Goal: Task Accomplishment & Management: Manage account settings

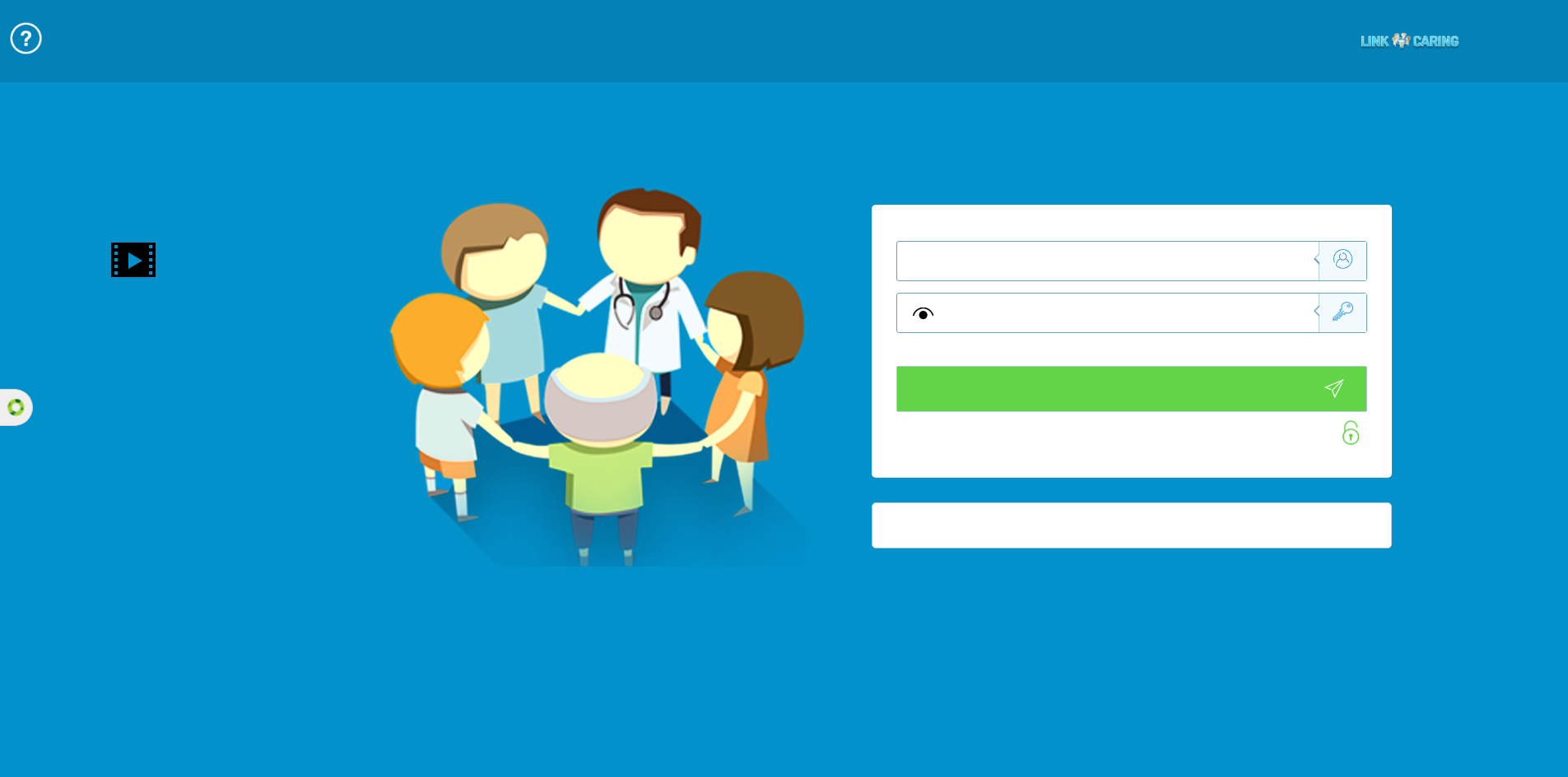
type input "התחבר עכשיו"
type input "עדיין לא? צור חשבון!"
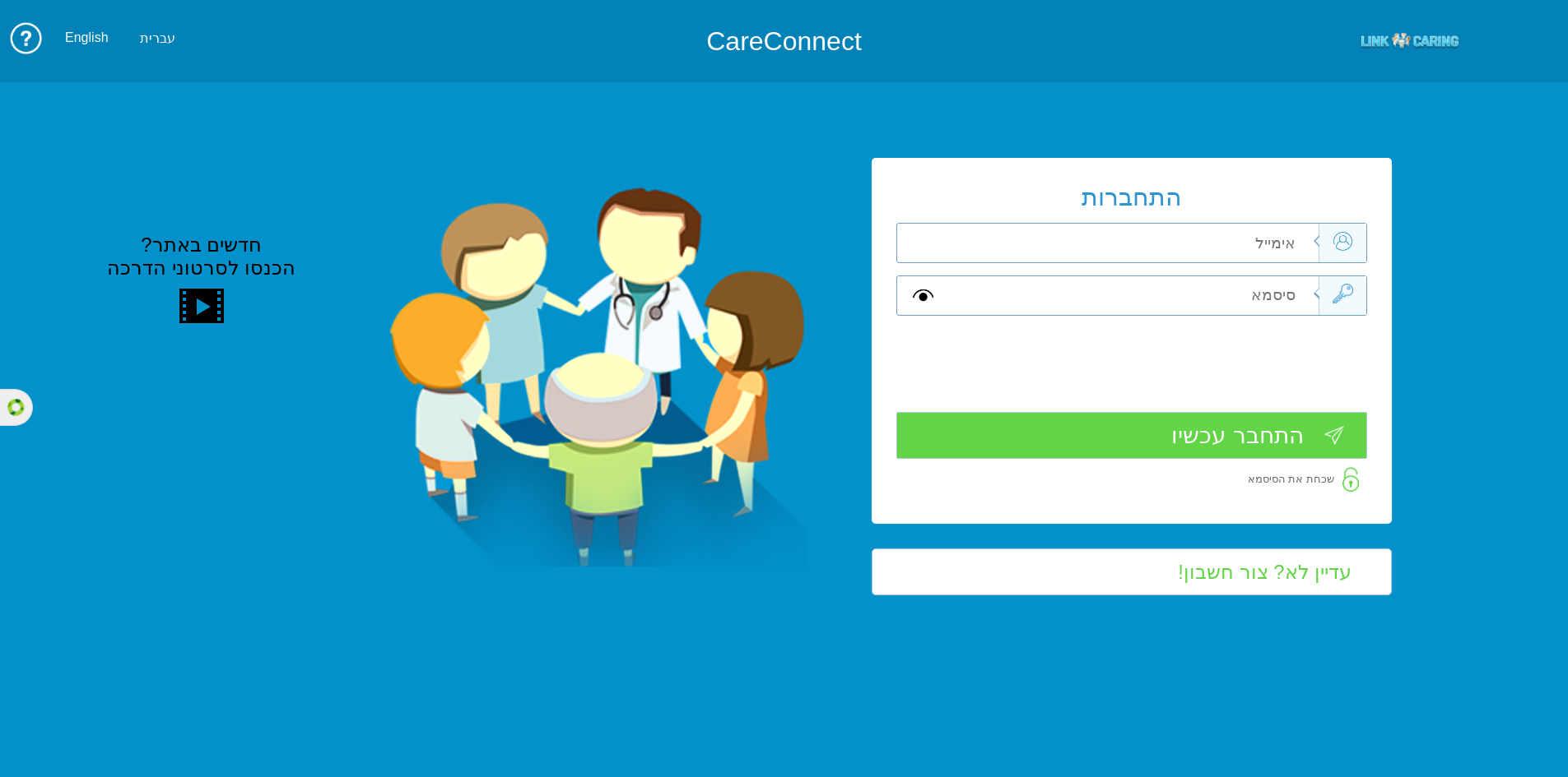
click at [1097, 316] on div at bounding box center [1131, 320] width 470 height 9
click at [1081, 301] on input "text" at bounding box center [1133, 295] width 371 height 38
type input "="
click at [1237, 248] on input "text" at bounding box center [1133, 243] width 371 height 38
type input "="
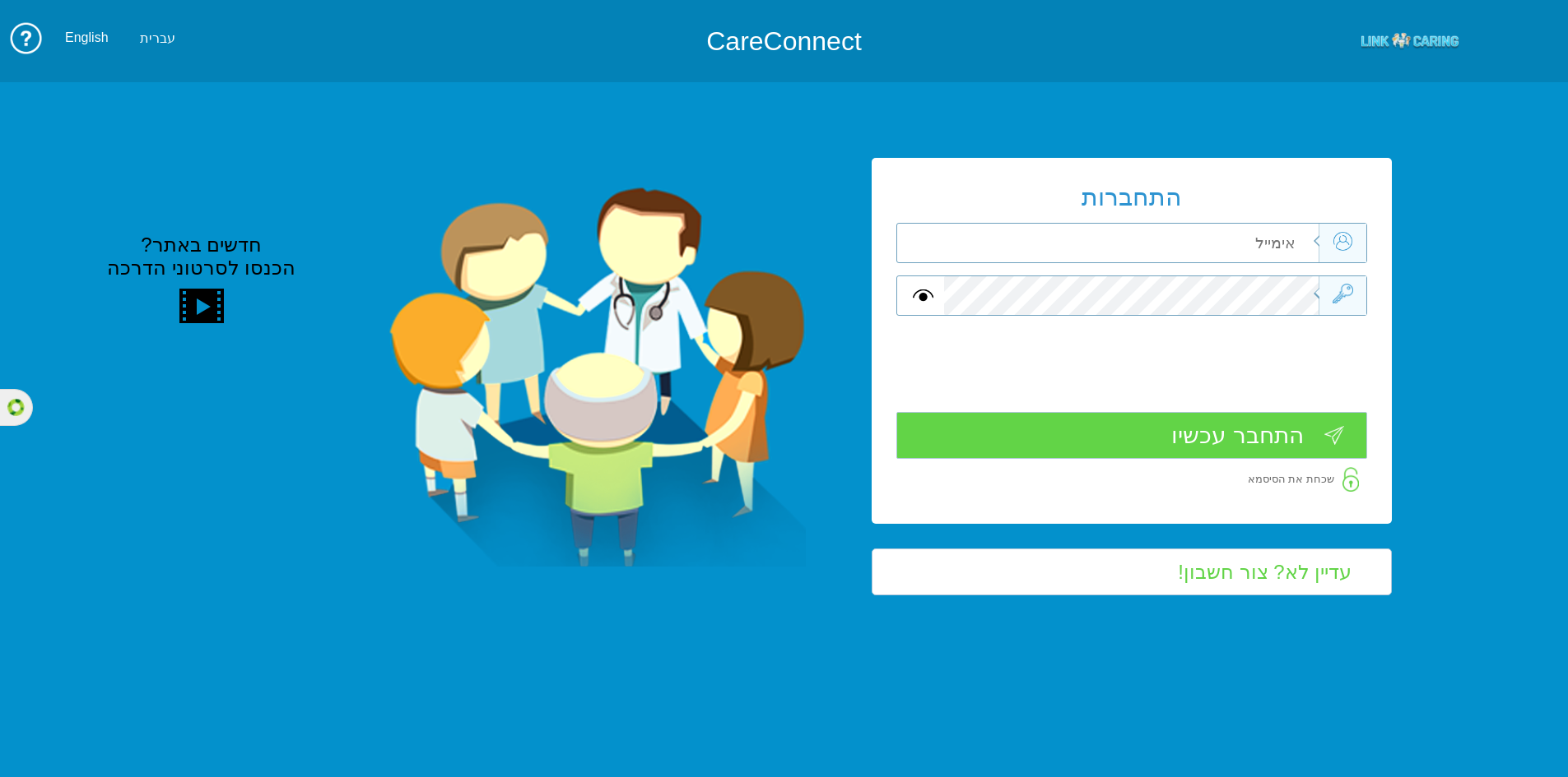
click at [1184, 239] on input "text" at bounding box center [1133, 243] width 371 height 38
type input "[PERSON_NAME][EMAIL_ADDRESS][DOMAIN_NAME]"
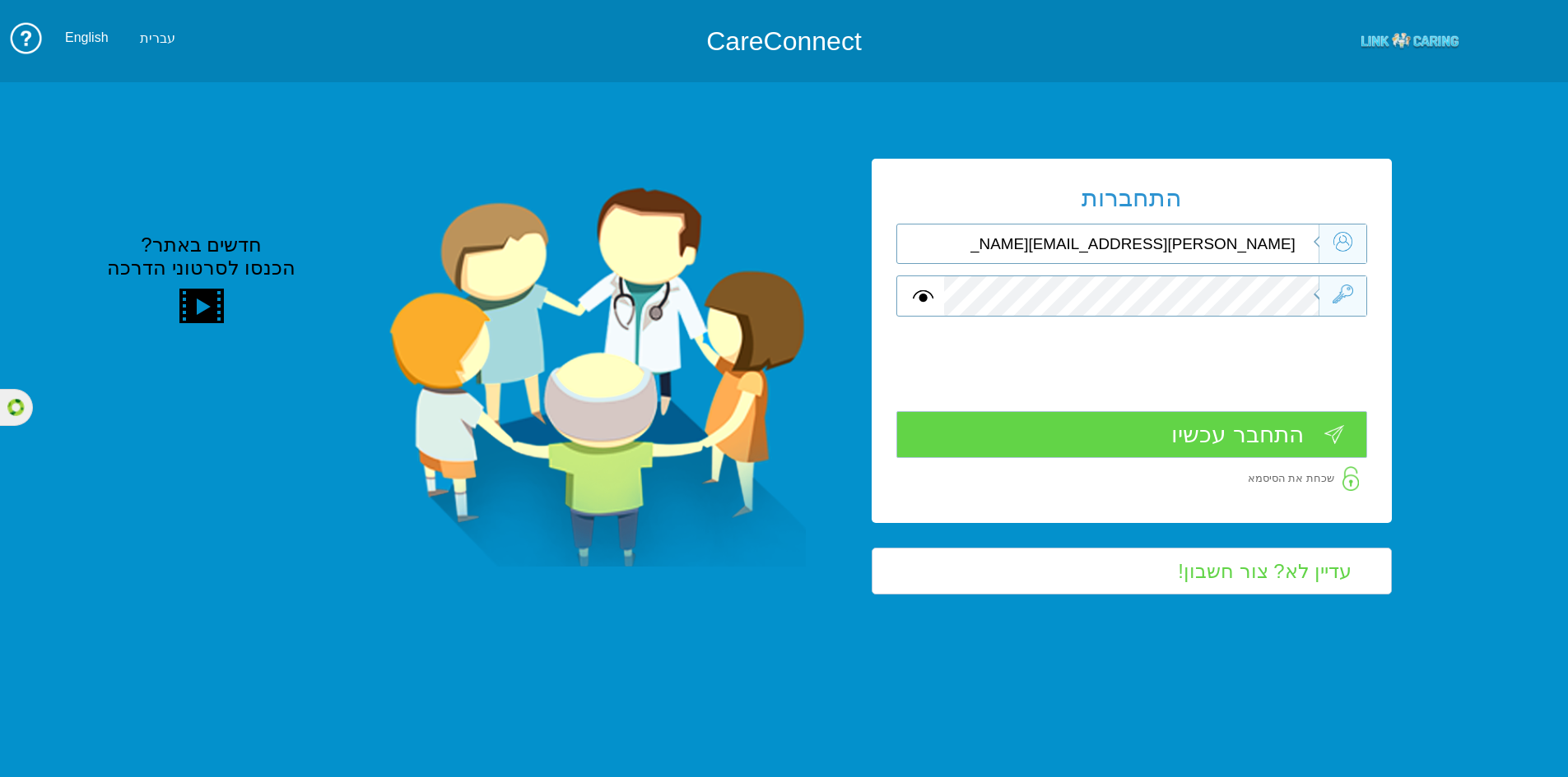
click at [1227, 428] on input "התחבר עכשיו" at bounding box center [1131, 435] width 470 height 47
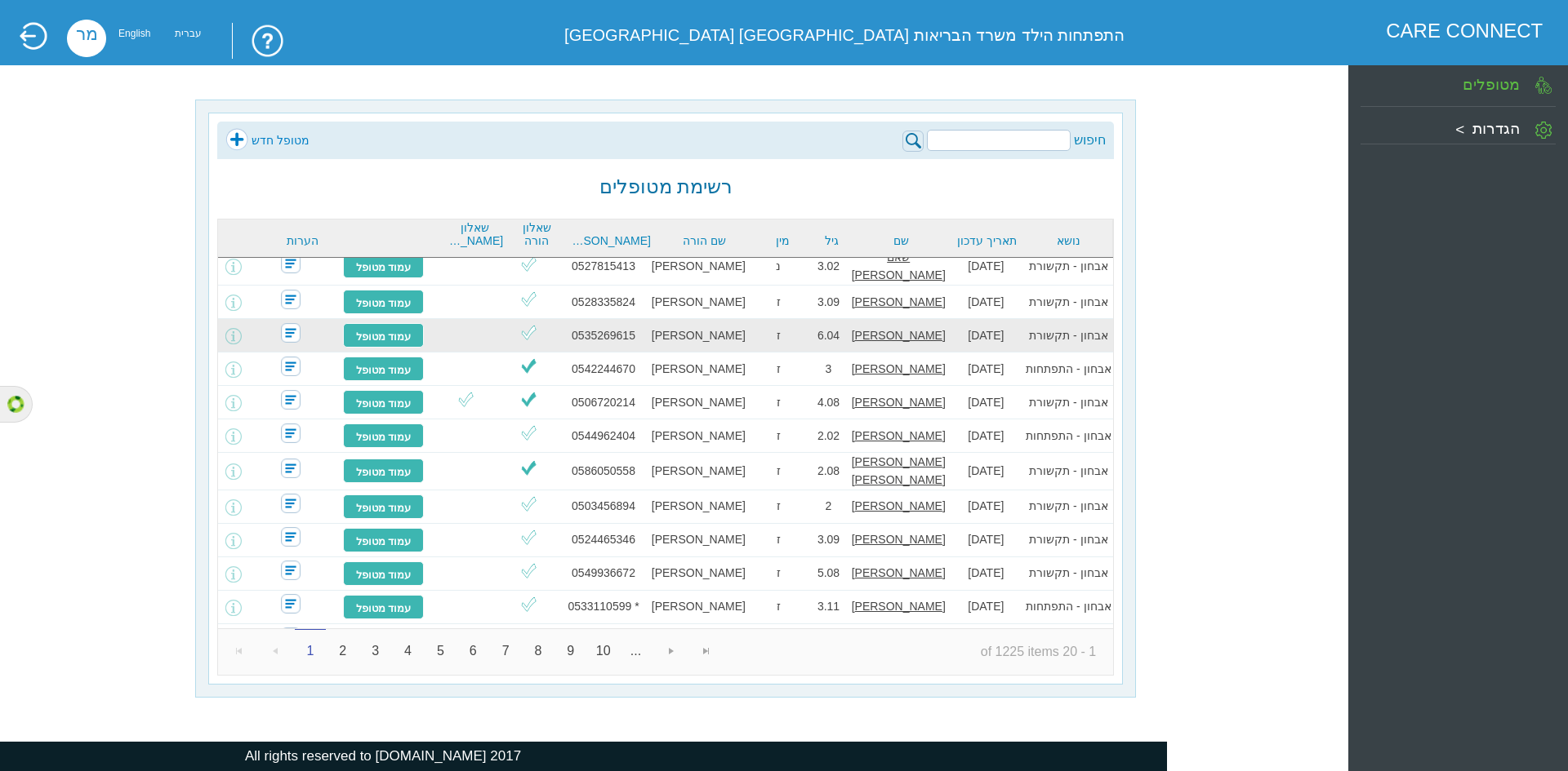
scroll to position [298, 0]
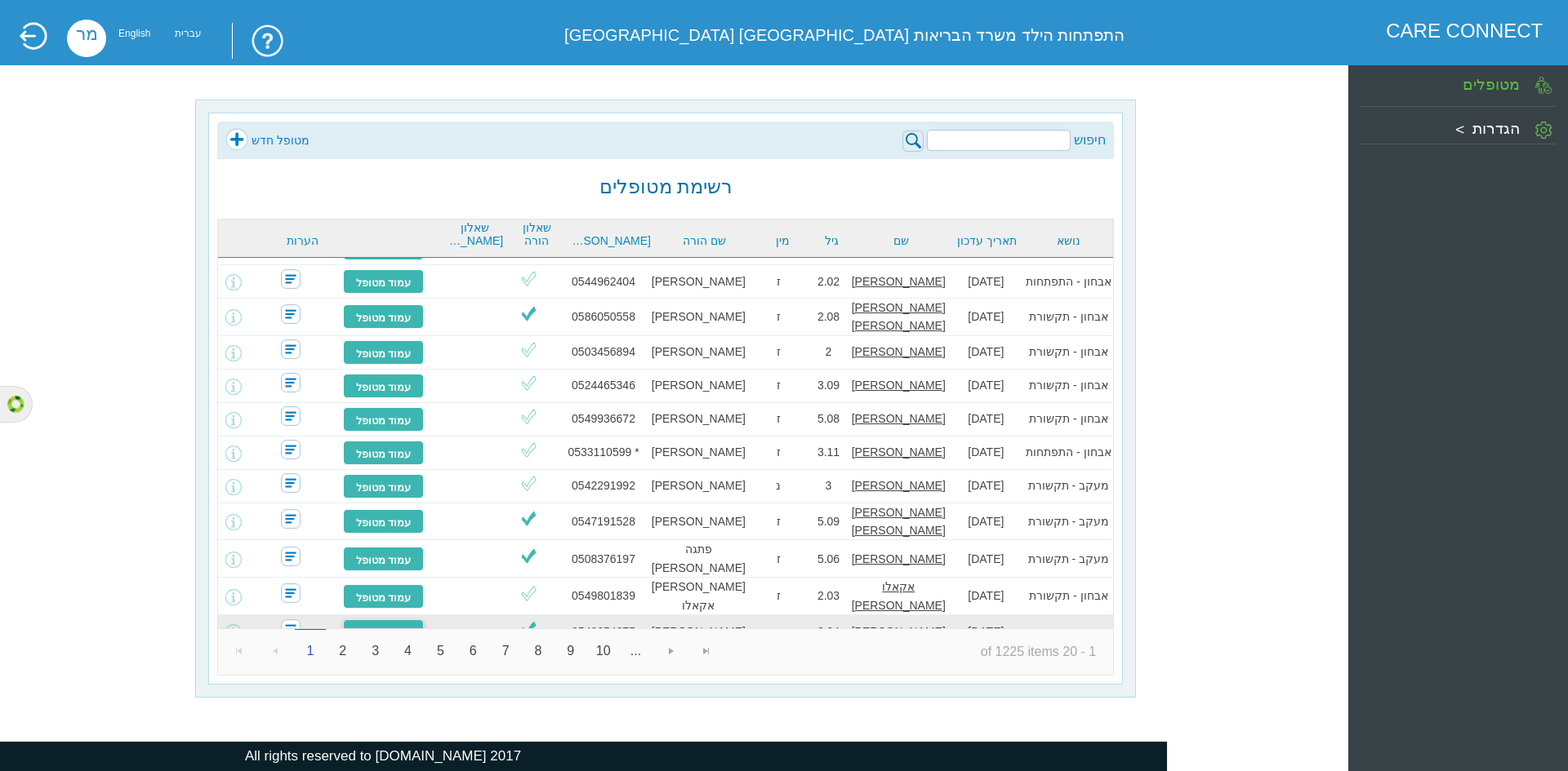
click at [408, 619] on link "עמוד מטופל" at bounding box center [384, 632] width 82 height 25
